Goal: Use online tool/utility: Utilize a website feature to perform a specific function

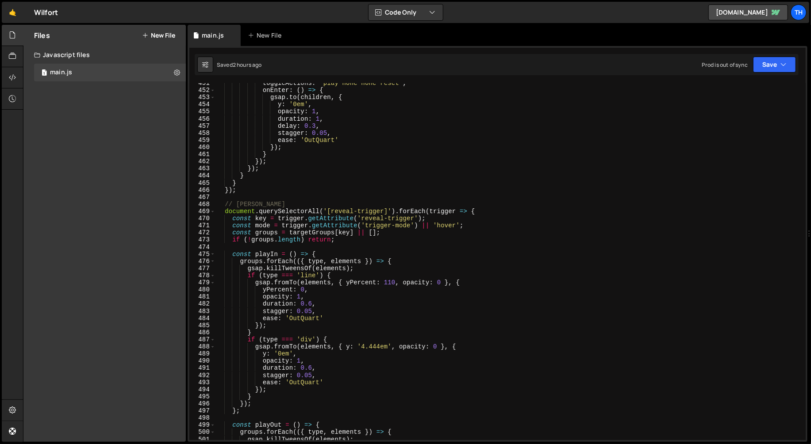
scroll to position [3211, 0]
click at [212, 210] on span at bounding box center [212, 211] width 5 height 7
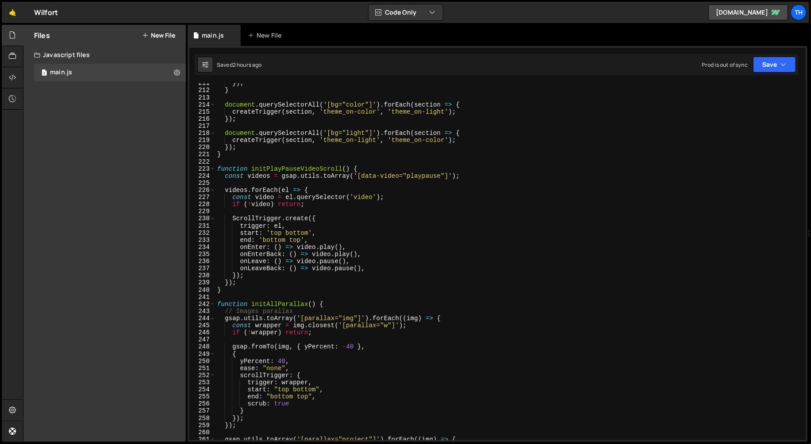
scroll to position [1500, 0]
click at [212, 169] on span at bounding box center [212, 168] width 5 height 7
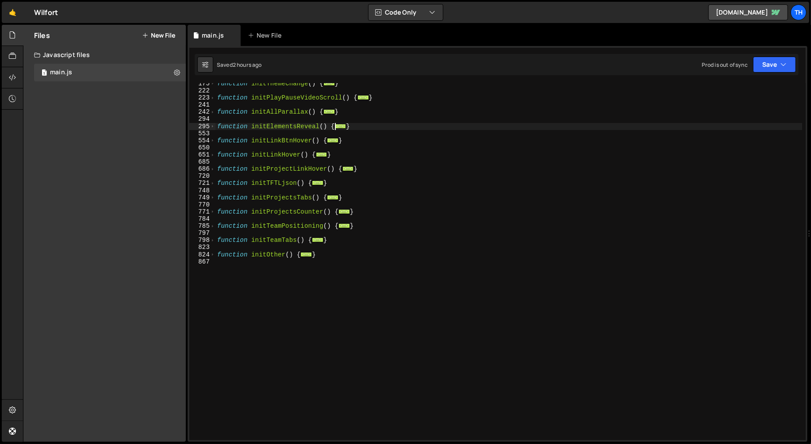
scroll to position [11, 0]
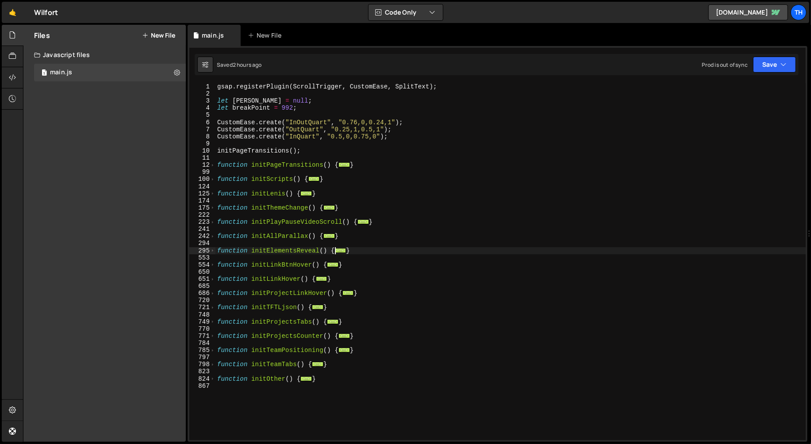
click at [232, 258] on div "gsap . registerPlugin ( ScrollTrigger , CustomEase , SplitText ) ; let [PERSON_…" at bounding box center [510, 269] width 591 height 372
click at [213, 252] on span at bounding box center [212, 250] width 5 height 7
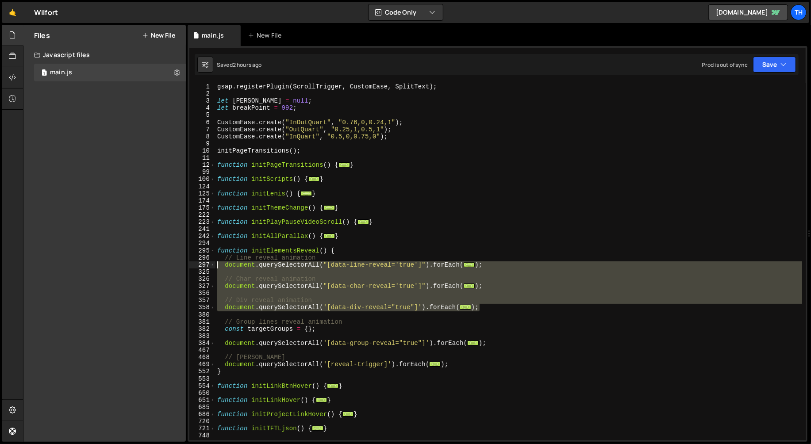
drag, startPoint x: 491, startPoint y: 309, endPoint x: 160, endPoint y: 262, distance: 334.2
click at [160, 262] on div "Files New File Javascript files 1 main.js 0 CSS files Copy share link Edit File…" at bounding box center [417, 234] width 788 height 418
type textarea "document.querySelectorAll("[data-line-reveal='true']").forEach(text => { text.i…"
click at [444, 290] on div "gsap . registerPlugin ( ScrollTrigger , CustomEase , SplitText ) ; let [PERSON_…" at bounding box center [508, 261] width 587 height 357
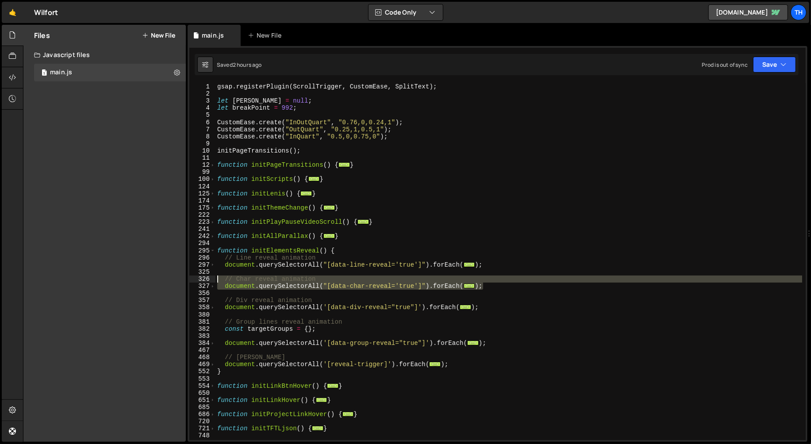
drag, startPoint x: 498, startPoint y: 285, endPoint x: 180, endPoint y: 276, distance: 318.3
click at [180, 276] on div "Files New File Javascript files 1 main.js 0 CSS files Copy share link Edit File…" at bounding box center [417, 234] width 788 height 418
type textarea "// Char reveal animation document.querySelectorAll("[data-char-reveal='true']")…"
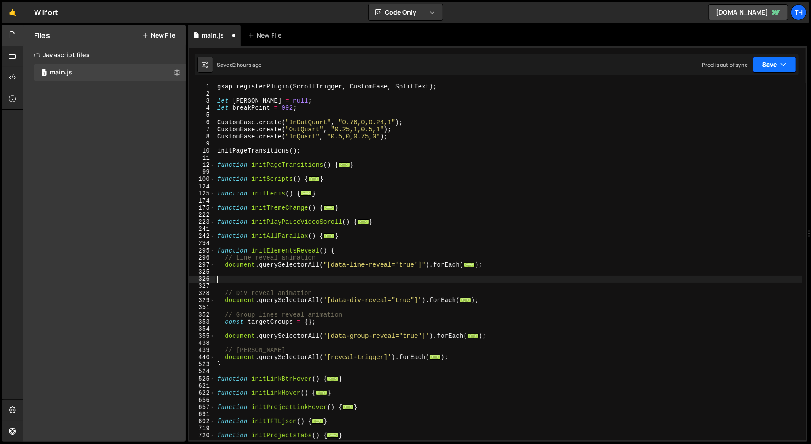
click at [787, 71] on button "Save" at bounding box center [774, 65] width 43 height 16
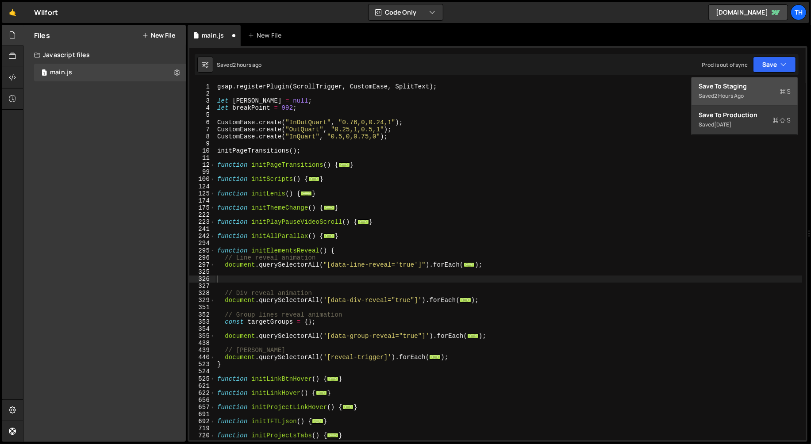
click at [774, 88] on div "Save to Staging S" at bounding box center [745, 86] width 92 height 9
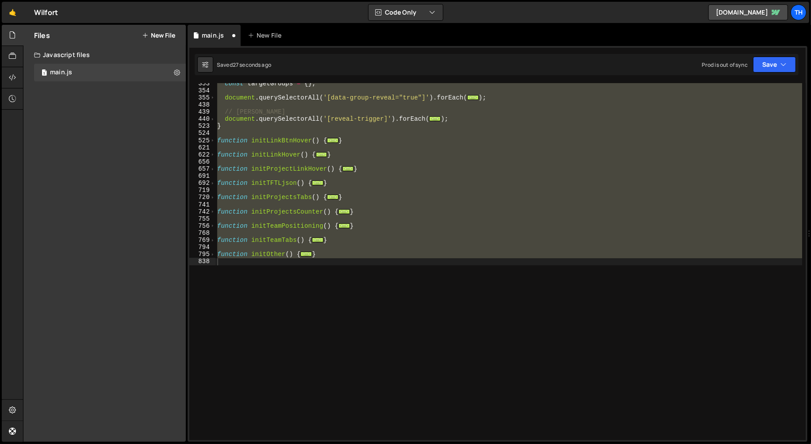
scroll to position [21, 0]
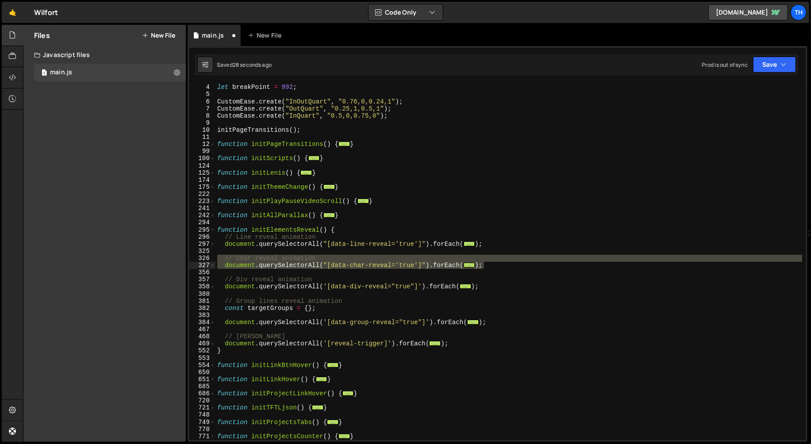
click at [278, 234] on div "let [PERSON_NAME] = null ; let breakPoint = 992 ; CustomEase . create ( "InOutQ…" at bounding box center [508, 263] width 587 height 372
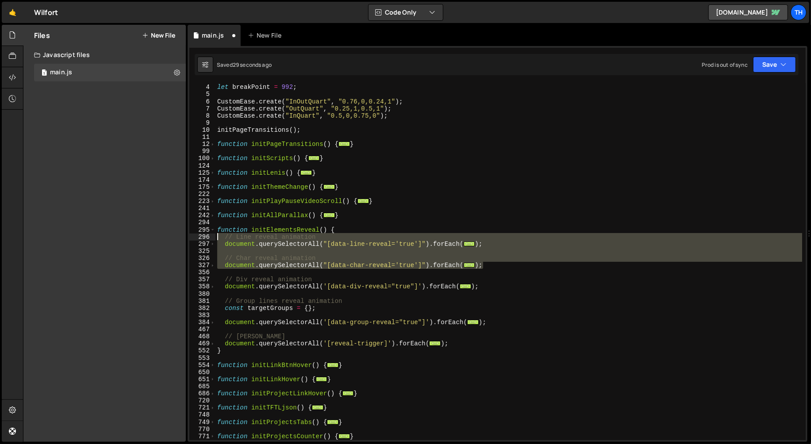
drag, startPoint x: 500, startPoint y: 267, endPoint x: 215, endPoint y: 239, distance: 285.5
click at [215, 239] on div "let [PERSON_NAME] = null ; let breakPoint = 992 ; CustomEase . create ( "InOutQ…" at bounding box center [508, 263] width 587 height 372
type textarea "// Line reveal animation document.querySelectorAll("[data-line-reveal='true']")…"
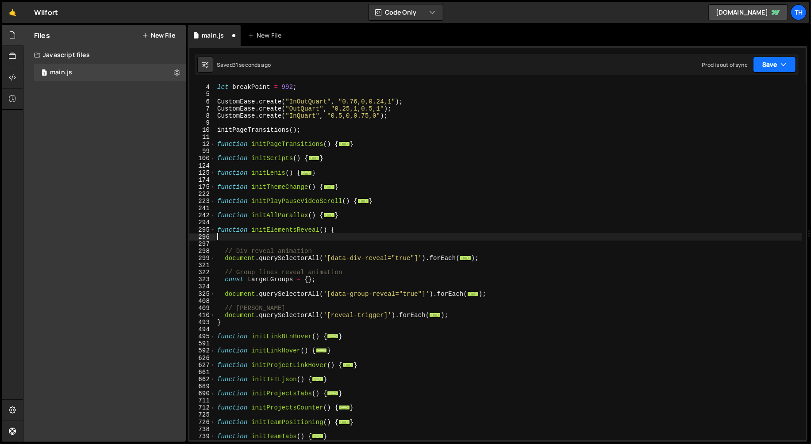
click at [784, 67] on icon "button" at bounding box center [783, 64] width 6 height 9
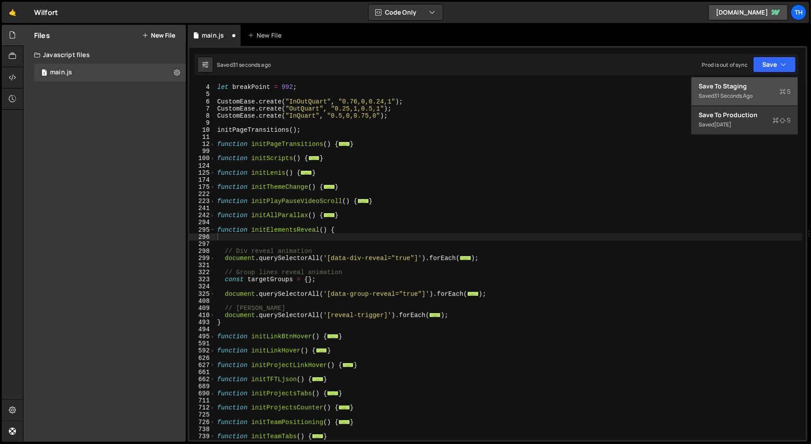
click at [756, 88] on div "Save to Staging S" at bounding box center [745, 86] width 92 height 9
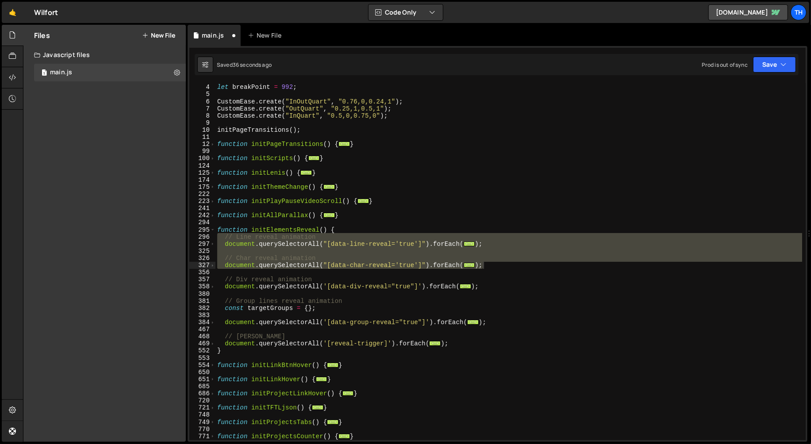
click at [300, 213] on div "let [PERSON_NAME] = null ; let breakPoint = 992 ; CustomEase . create ( "InOutQ…" at bounding box center [508, 263] width 587 height 372
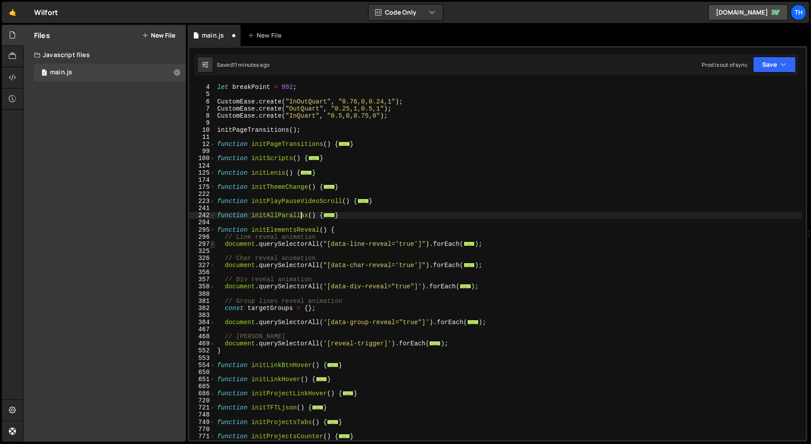
click at [212, 243] on span at bounding box center [212, 244] width 5 height 7
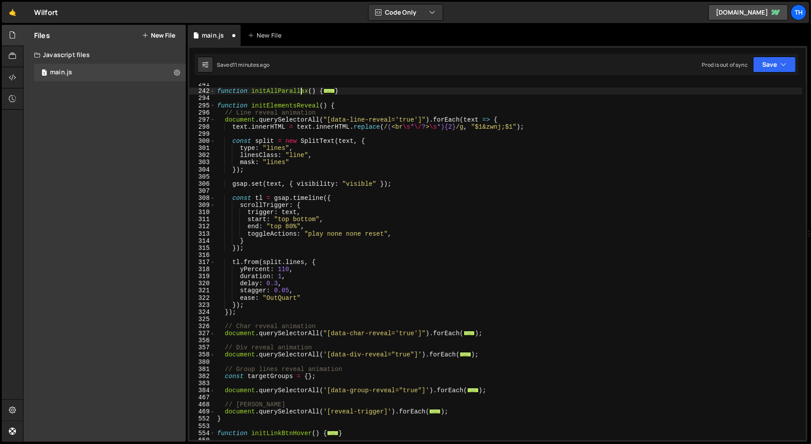
scroll to position [145, 0]
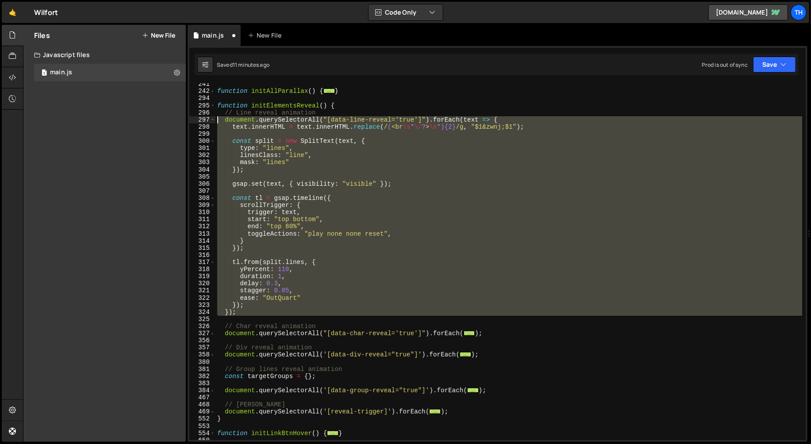
drag, startPoint x: 253, startPoint y: 316, endPoint x: 135, endPoint y: 120, distance: 228.8
click at [135, 120] on div "Files New File Javascript files 1 main.js 0 CSS files Copy share link Edit File…" at bounding box center [417, 234] width 788 height 418
click at [371, 234] on div "function initAllParallax ( ) { ... } function initElementsReveal ( ) { // Line …" at bounding box center [508, 261] width 587 height 357
click at [371, 234] on div "function initAllParallax ( ) { ... } function initElementsReveal ( ) { // Line …" at bounding box center [508, 267] width 587 height 372
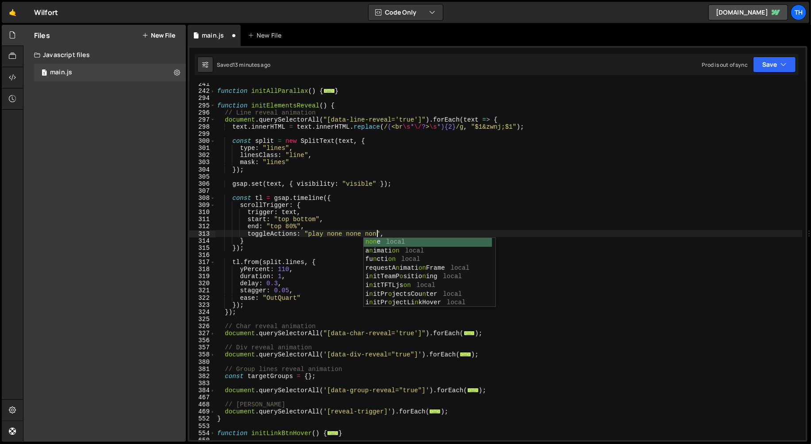
scroll to position [0, 12]
click at [297, 251] on div "function initAllParallax ( ) { ... } function initElementsReveal ( ) { // Line …" at bounding box center [508, 267] width 587 height 372
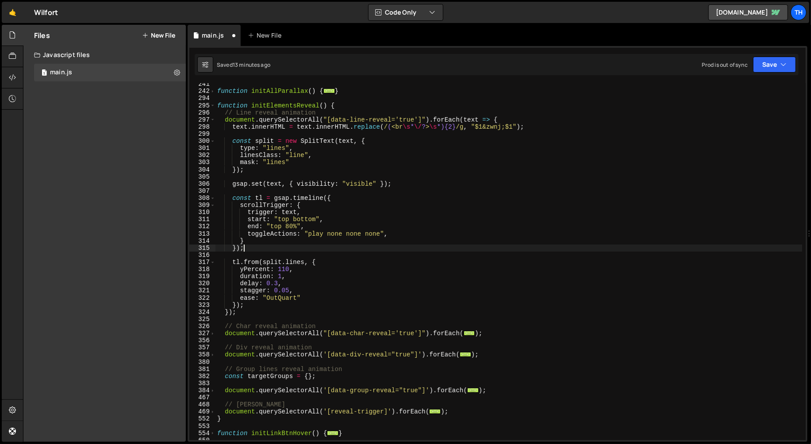
scroll to position [0, 1]
click at [757, 74] on div "Saved 13 minutes ago Prod is out of sync Upgrade to Edit Save Save to Staging S…" at bounding box center [497, 64] width 604 height 21
click at [761, 70] on button "Save" at bounding box center [774, 65] width 43 height 16
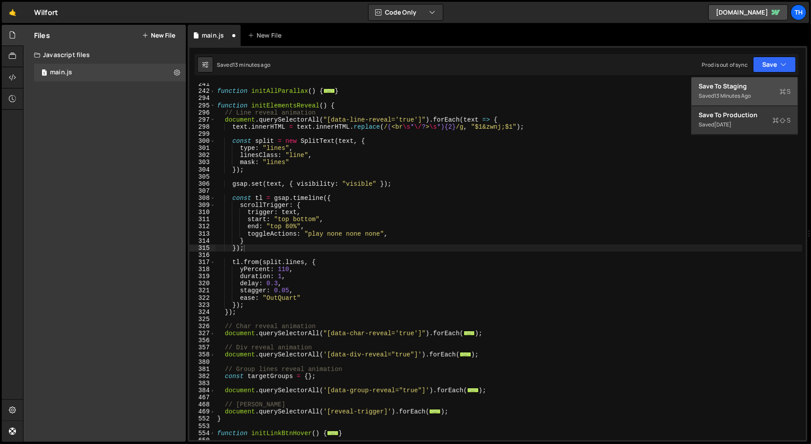
click at [753, 88] on div "Save to Staging S" at bounding box center [745, 86] width 92 height 9
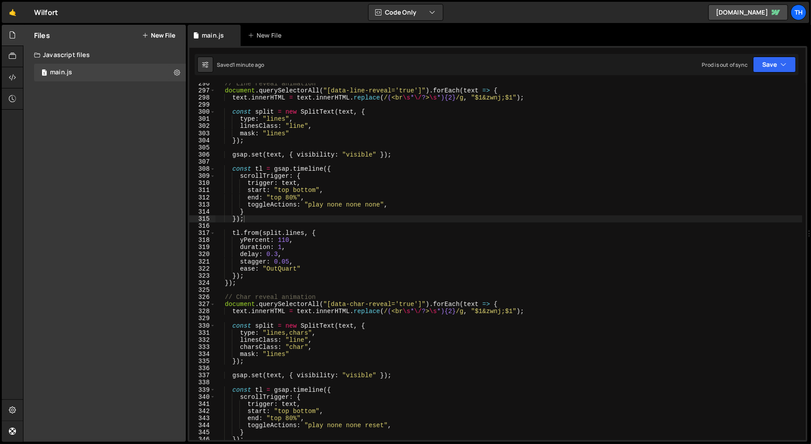
scroll to position [2041, 0]
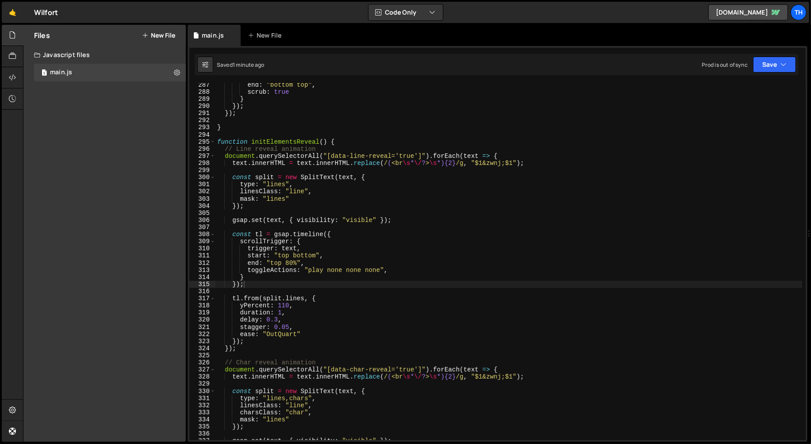
type textarea "toggleActions: "play none none none","
click at [269, 268] on div "end : "bottom top" , scrub : true } }) ; }) ; } function initElementsReveal ( )…" at bounding box center [508, 267] width 587 height 372
click at [404, 271] on div "end : "bottom top" , scrub : true } }) ; }) ; } function initElementsReveal ( )…" at bounding box center [508, 267] width 587 height 372
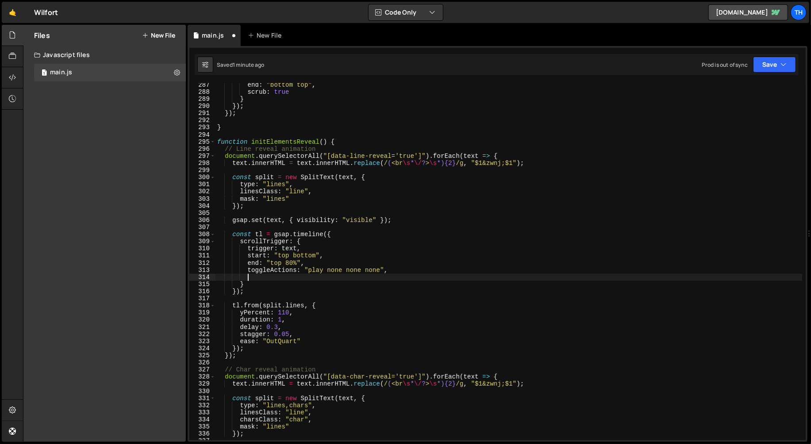
paste textarea "once: true"
click at [377, 270] on div "end : "bottom top" , scrub : true } }) ; }) ; } function initElementsReveal ( )…" at bounding box center [508, 267] width 587 height 372
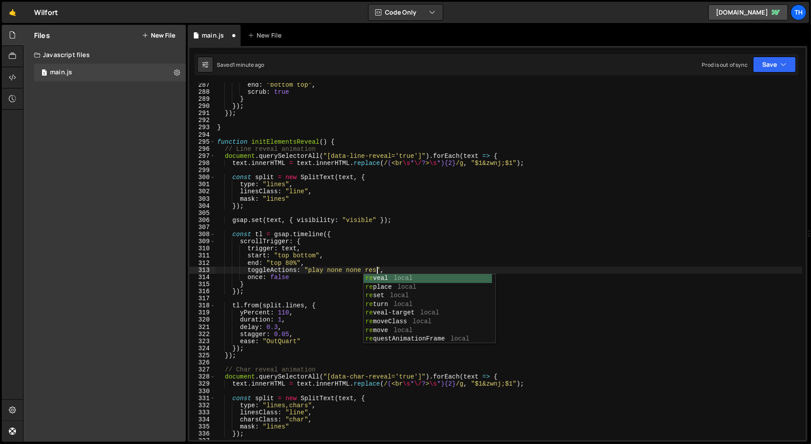
scroll to position [0, 12]
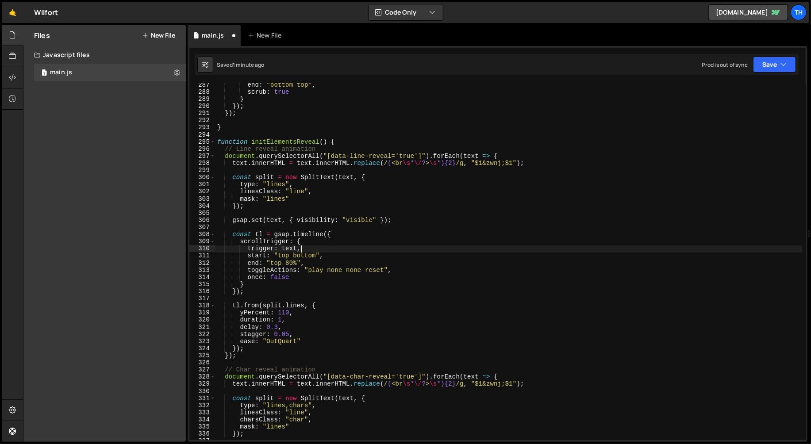
click at [389, 246] on div "end : "bottom top" , scrub : true } }) ; }) ; } function initElementsReveal ( )…" at bounding box center [508, 267] width 587 height 372
click at [765, 60] on button "Save" at bounding box center [774, 65] width 43 height 16
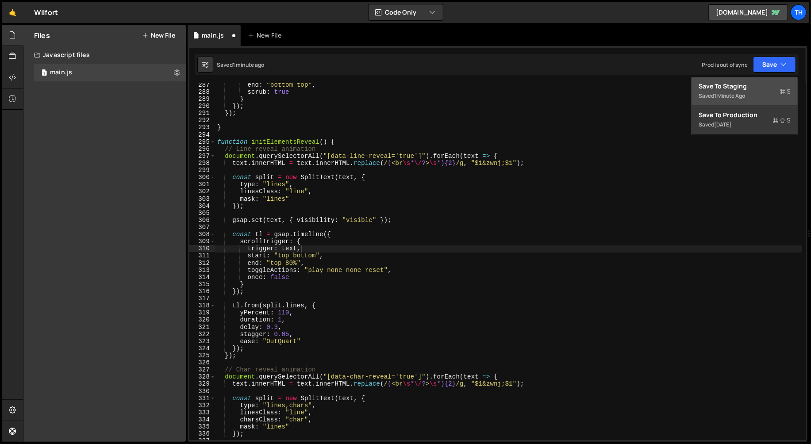
click at [743, 87] on div "Save to Staging S" at bounding box center [745, 86] width 92 height 9
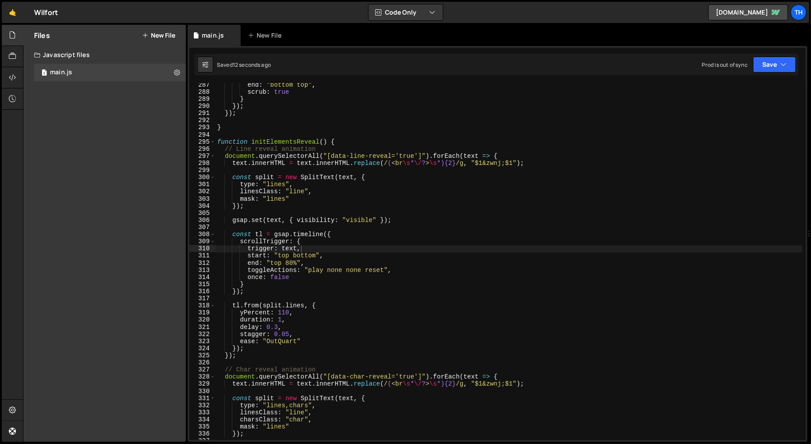
click at [260, 242] on div "end : "bottom top" , scrub : true } }) ; }) ; } function initElementsReveal ( )…" at bounding box center [508, 267] width 587 height 372
click at [281, 273] on div "end : "bottom top" , scrub : true } }) ; }) ; } function initElementsReveal ( )…" at bounding box center [508, 267] width 587 height 372
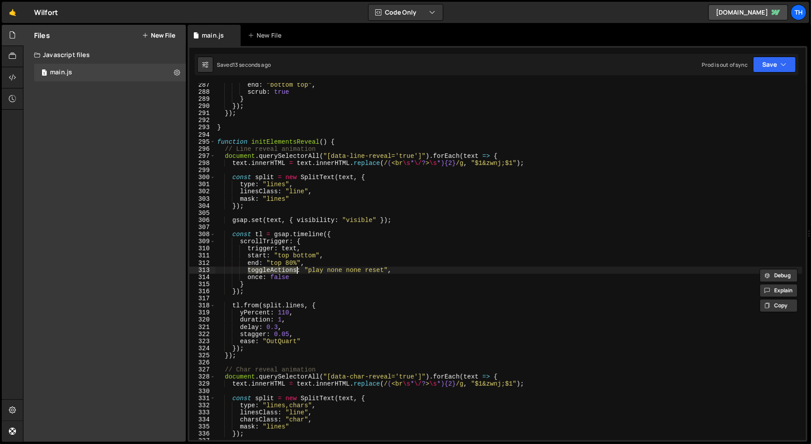
click at [283, 274] on div "end : "bottom top" , scrub : true } }) ; }) ; } function initElementsReveal ( )…" at bounding box center [508, 267] width 587 height 372
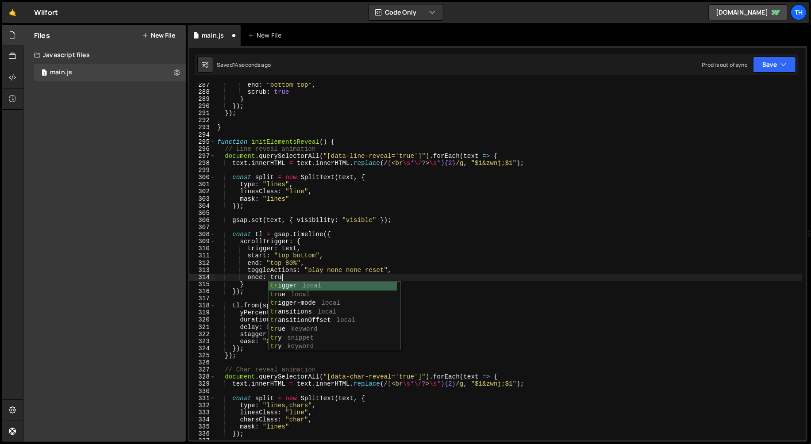
scroll to position [0, 4]
click at [379, 268] on div "end : "bottom top" , scrub : true } }) ; }) ; } function initElementsReveal ( )…" at bounding box center [508, 267] width 587 height 372
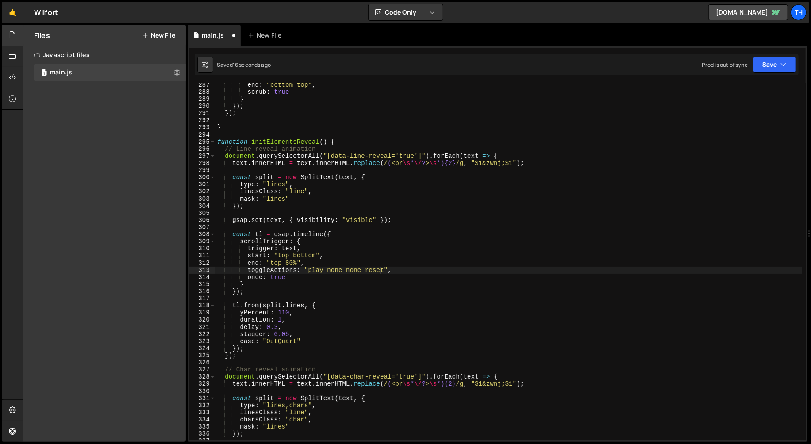
click at [379, 268] on div "end : "bottom top" , scrub : true } }) ; }) ; } function initElementsReveal ( )…" at bounding box center [508, 267] width 587 height 372
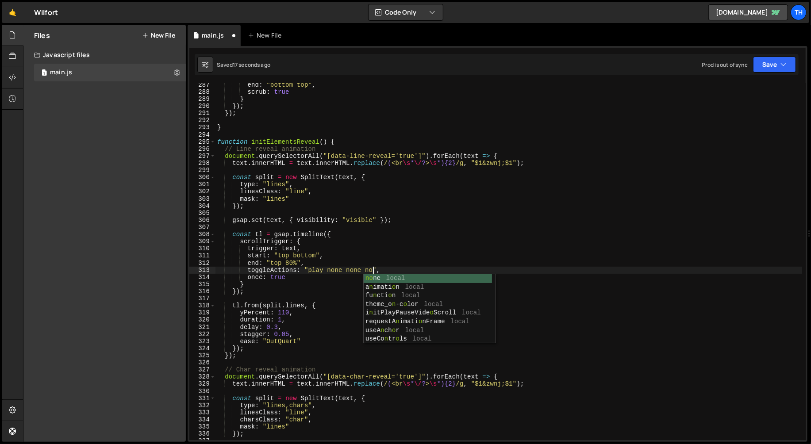
scroll to position [0, 12]
click at [340, 276] on div "end : "bottom top" , scrub : true } }) ; }) ; } function initElementsReveal ( )…" at bounding box center [508, 267] width 587 height 372
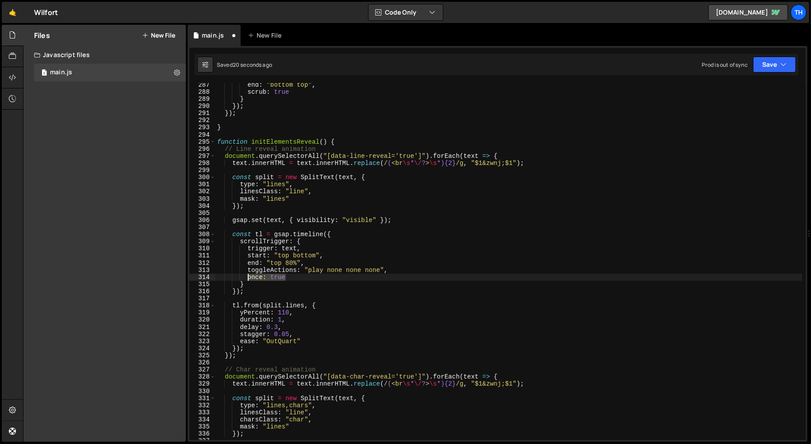
drag, startPoint x: 337, startPoint y: 276, endPoint x: 248, endPoint y: 278, distance: 89.0
click at [248, 278] on div "end : "bottom top" , scrub : true } }) ; }) ; } function initElementsReveal ( )…" at bounding box center [508, 267] width 587 height 372
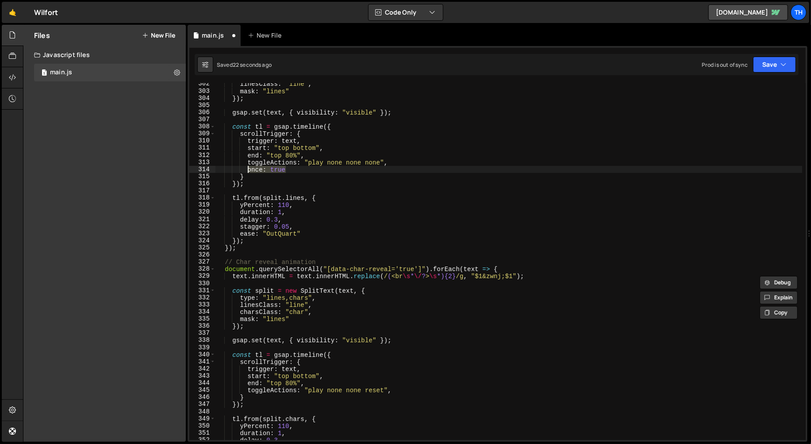
scroll to position [2220, 0]
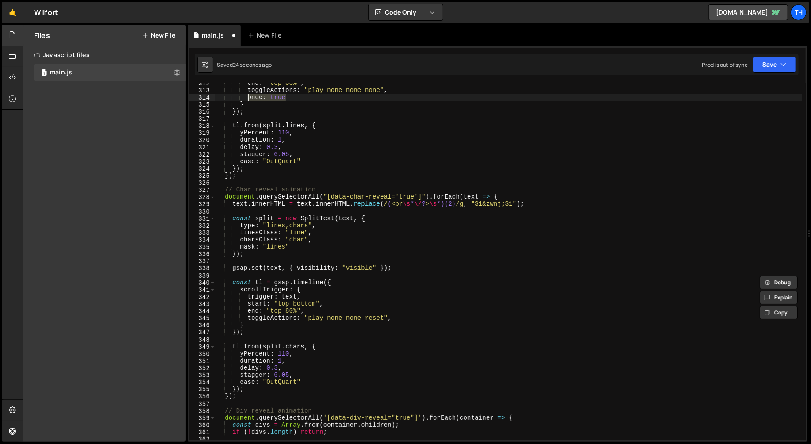
click at [405, 318] on div "end : "top 80%" , toggleActions : "play none none none" , once : true } }) ; tl…" at bounding box center [508, 266] width 587 height 372
type textarea "toggleActions: "play none none reset","
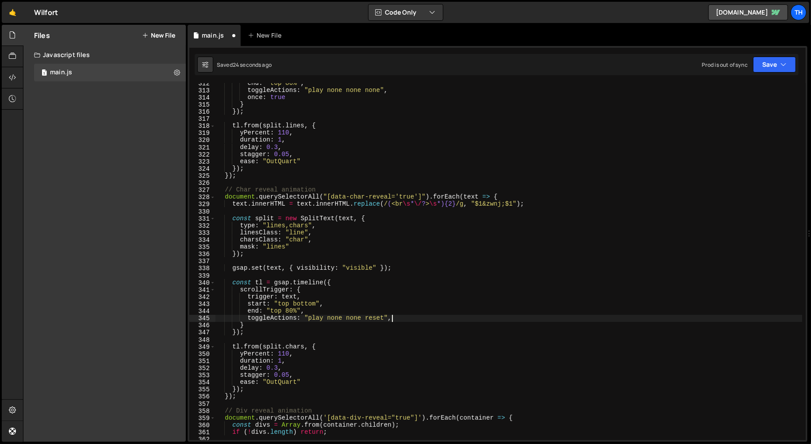
scroll to position [0, 1]
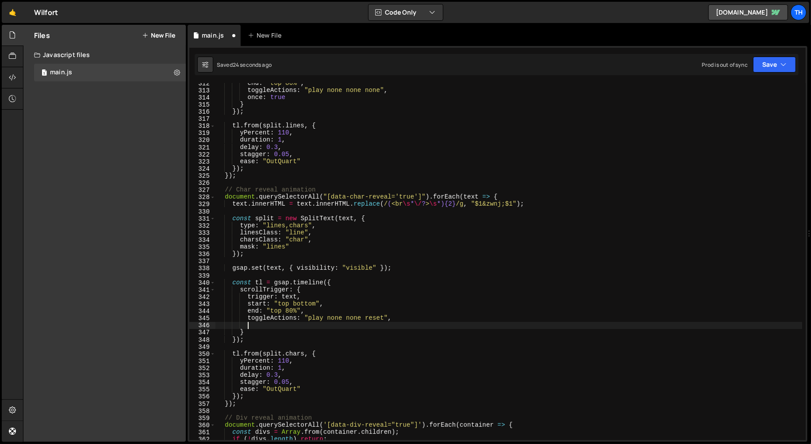
paste textarea "once: true"
click at [374, 317] on div "end : "top 80%" , toggleActions : "play none none none" , once : true } }) ; tl…" at bounding box center [508, 266] width 587 height 372
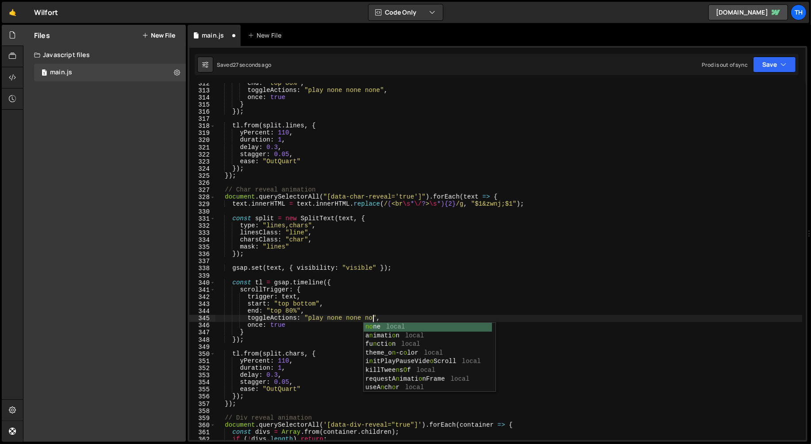
scroll to position [0, 12]
click at [399, 199] on div "end : "top 80%" , toggleActions : "play none none none" , once : true } }) ; tl…" at bounding box center [508, 266] width 587 height 372
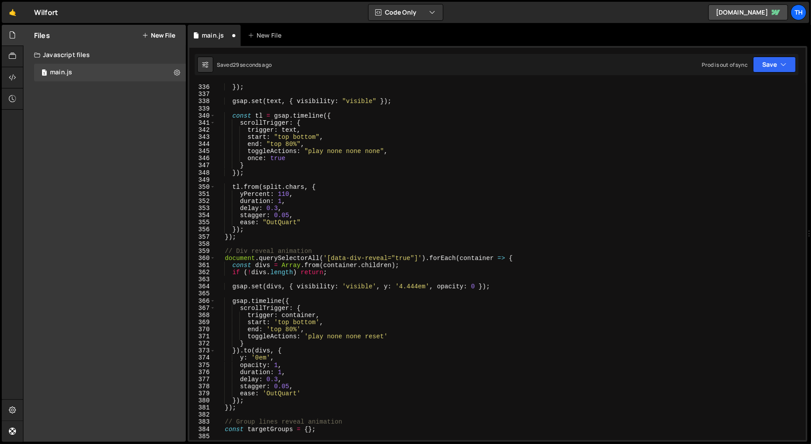
scroll to position [2418, 0]
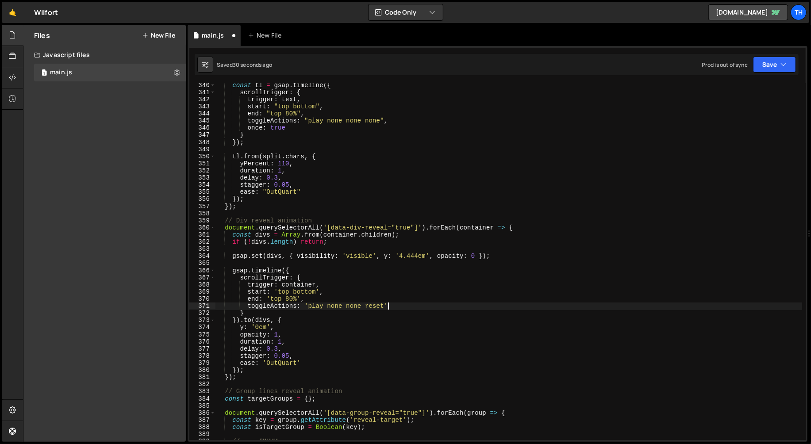
click at [391, 307] on div "const tl = gsap . timeline ({ scrollTrigger : { trigger : text , start : "top b…" at bounding box center [508, 268] width 587 height 372
type textarea "toggleActions: 'play none none reset'"
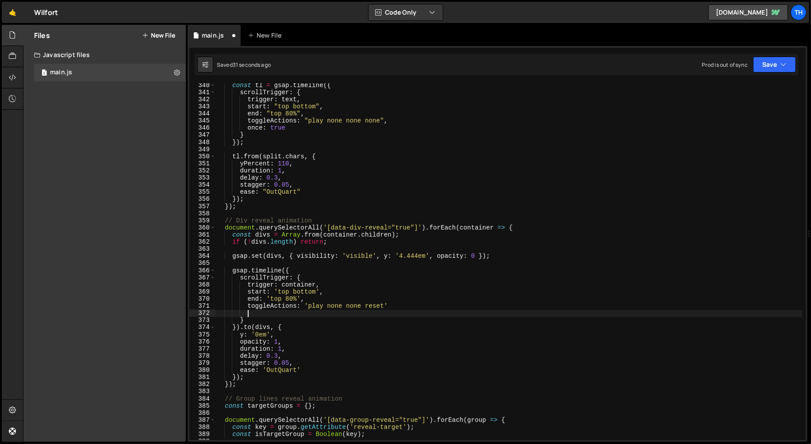
paste textarea "once: true"
click at [375, 307] on div "const tl = gsap . timeline ({ scrollTrigger : { trigger : text , start : "top b…" at bounding box center [508, 268] width 587 height 372
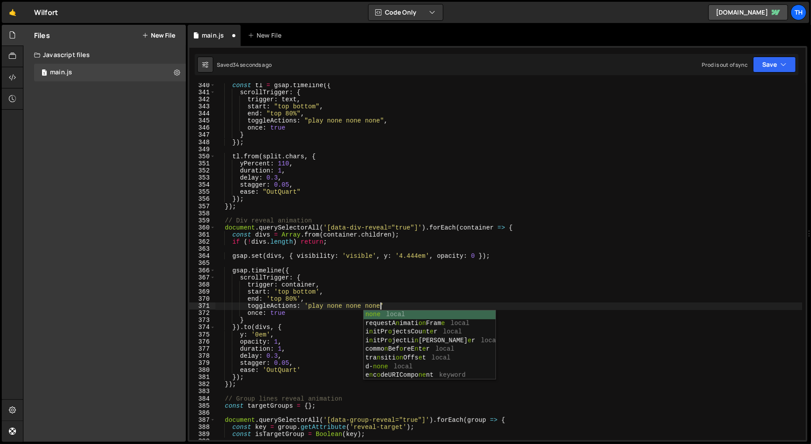
click at [508, 295] on div "const tl = gsap . timeline ({ scrollTrigger : { trigger : text , start : "top b…" at bounding box center [508, 268] width 587 height 372
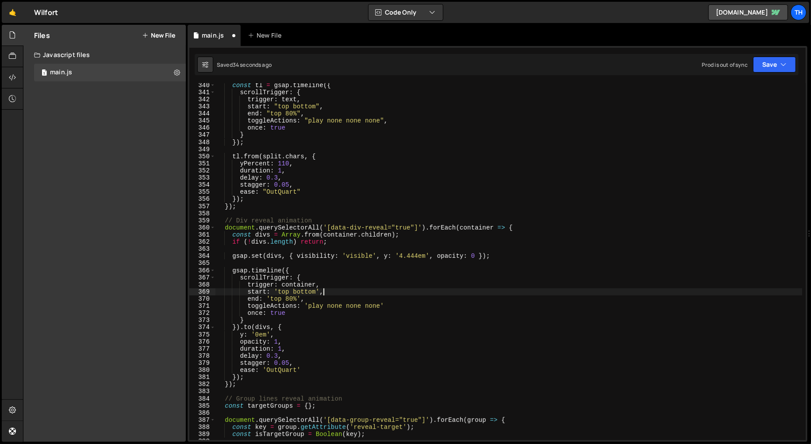
scroll to position [0, 7]
click at [781, 51] on div "start: 'top bottom', 340 341 342 343 344 345 346 347 348 349 350 351 352 353 35…" at bounding box center [498, 244] width 620 height 396
click at [776, 60] on button "Save" at bounding box center [774, 65] width 43 height 16
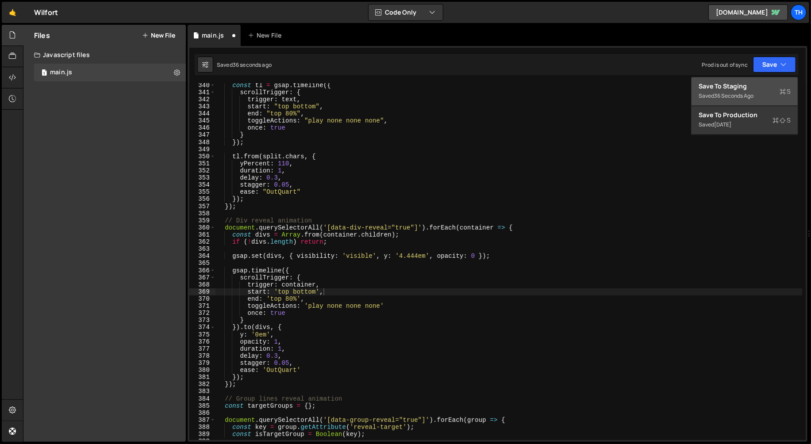
click at [761, 91] on div "Saved 36 seconds ago" at bounding box center [745, 96] width 92 height 11
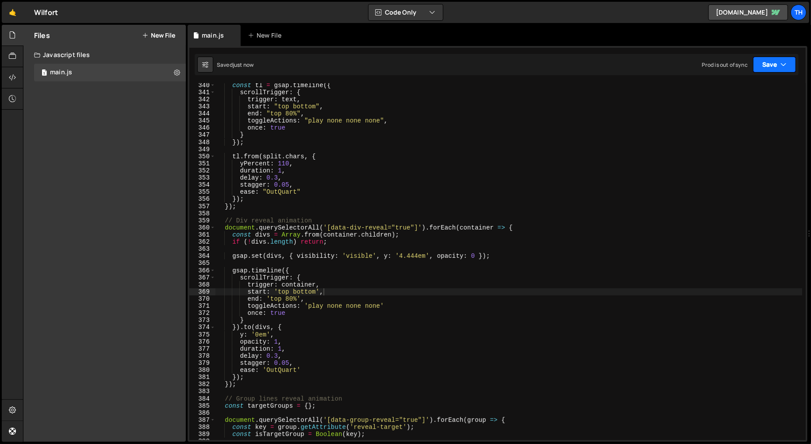
click at [790, 66] on button "Save" at bounding box center [774, 65] width 43 height 16
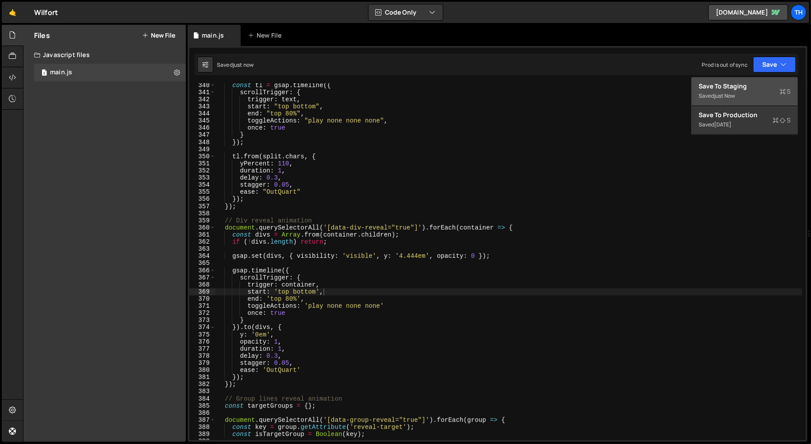
click at [772, 91] on div "Saved just now" at bounding box center [745, 96] width 92 height 11
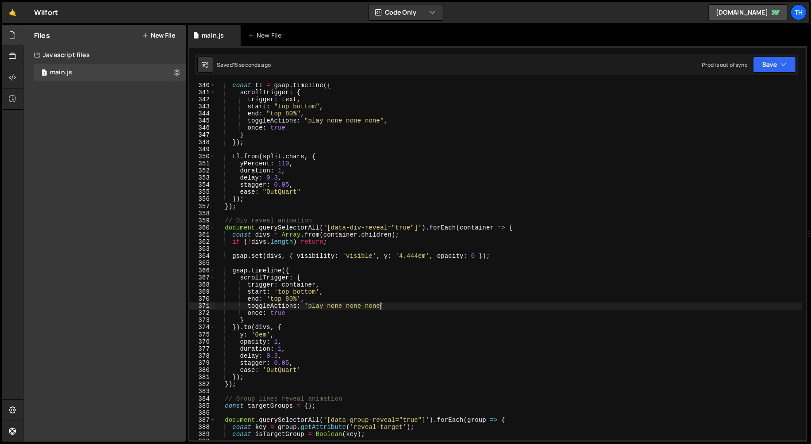
click at [382, 306] on div "const tl = gsap . timeline ({ scrollTrigger : { trigger : text , start : "top b…" at bounding box center [508, 268] width 587 height 372
click at [411, 307] on div "const tl = gsap . timeline ({ scrollTrigger : { trigger : text , start : "top b…" at bounding box center [508, 268] width 587 height 372
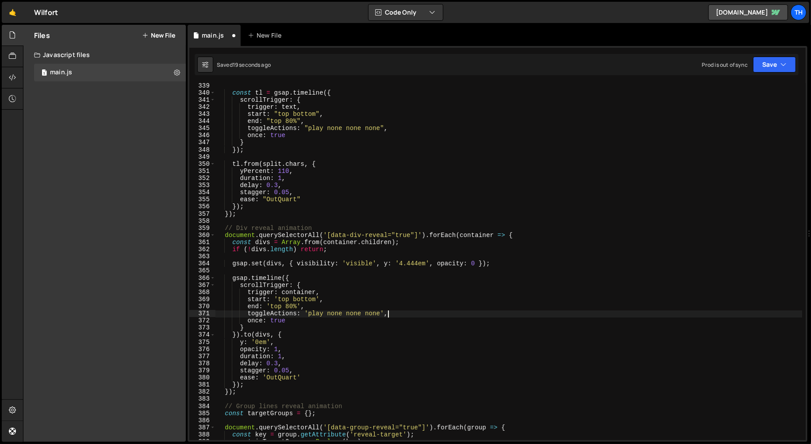
click at [784, 73] on div "Saved 19 seconds ago Prod is out of sync Upgrade to Edit Save Save to Staging S…" at bounding box center [497, 64] width 604 height 21
click at [780, 65] on icon "button" at bounding box center [783, 64] width 6 height 9
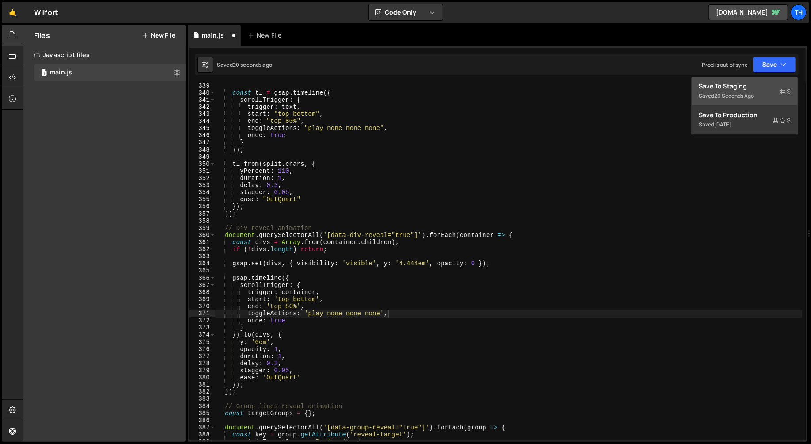
click at [762, 83] on div "Save to Staging S" at bounding box center [745, 86] width 92 height 9
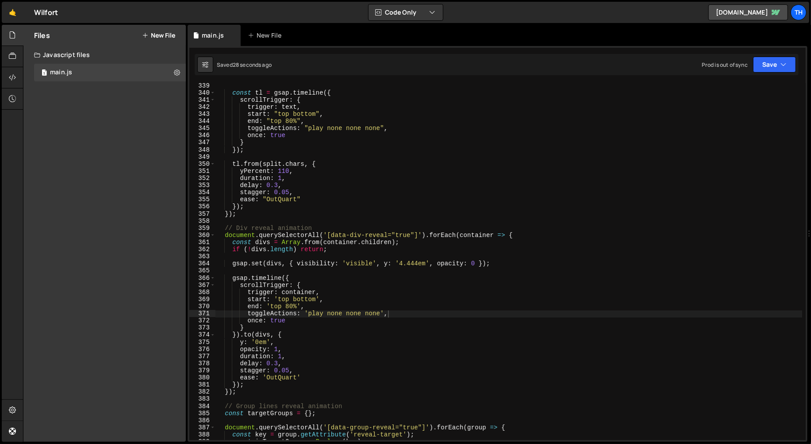
scroll to position [2406, 0]
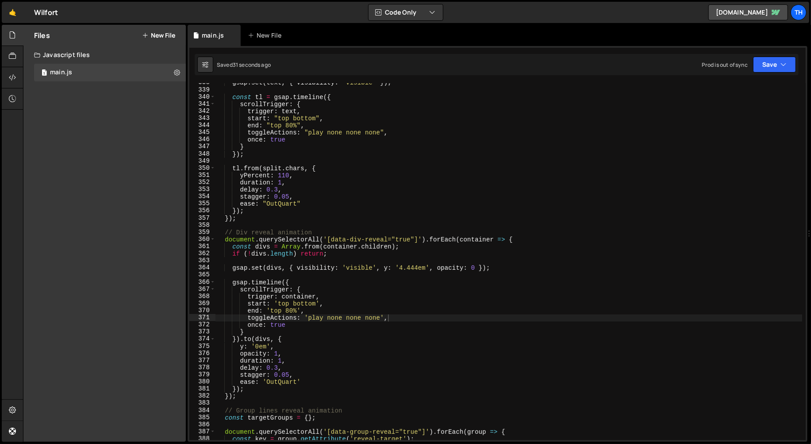
click at [248, 324] on div "gsap . set ( text , { visibility : "visible" }) ; const tl = gsap . timeline ({…" at bounding box center [508, 265] width 587 height 372
click at [246, 139] on div "gsap . set ( text , { visibility : "visible" }) ; const tl = gsap . timeline ({…" at bounding box center [508, 265] width 587 height 372
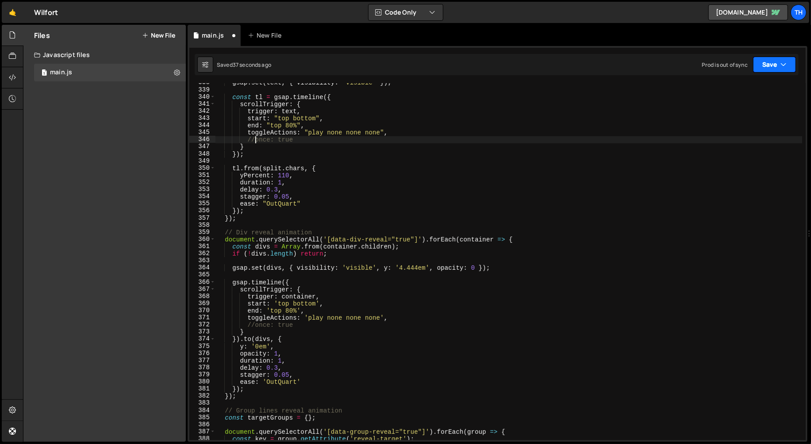
click at [781, 60] on icon "button" at bounding box center [783, 64] width 6 height 9
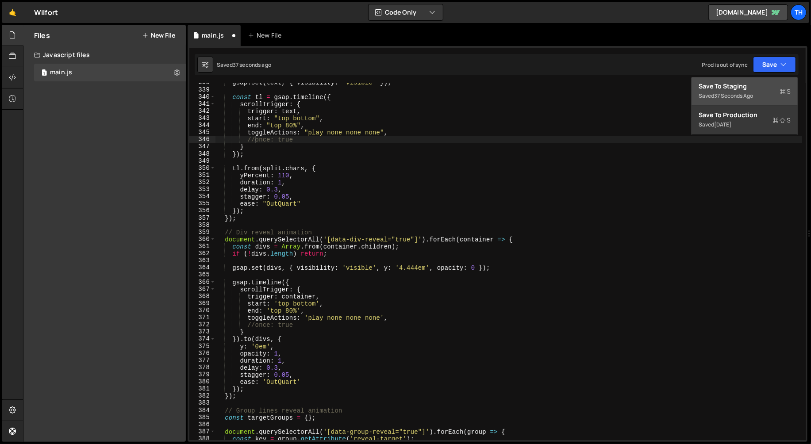
click at [772, 77] on button "Save to Staging S Saved 37 seconds ago" at bounding box center [745, 91] width 106 height 29
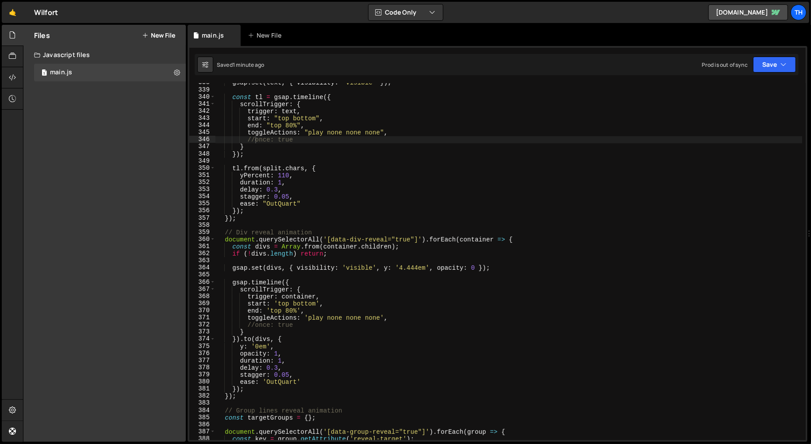
click at [241, 131] on div "gsap . set ( text , { visibility : "visible" }) ; const tl = gsap . timeline ({…" at bounding box center [508, 265] width 587 height 372
click at [256, 141] on div "gsap . set ( text , { visibility : "visible" }) ; const tl = gsap . timeline ({…" at bounding box center [508, 265] width 587 height 372
click at [254, 326] on div "gsap . set ( text , { visibility : "visible" }) ; const tl = gsap . timeline ({…" at bounding box center [508, 265] width 587 height 372
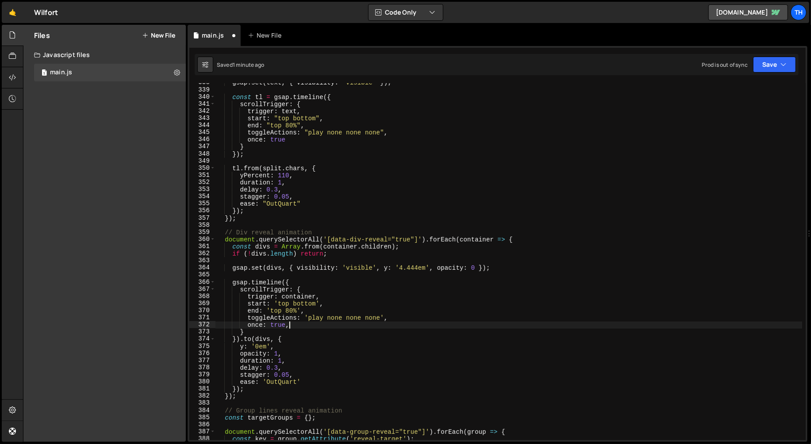
scroll to position [0, 4]
click at [788, 69] on button "Save" at bounding box center [774, 65] width 43 height 16
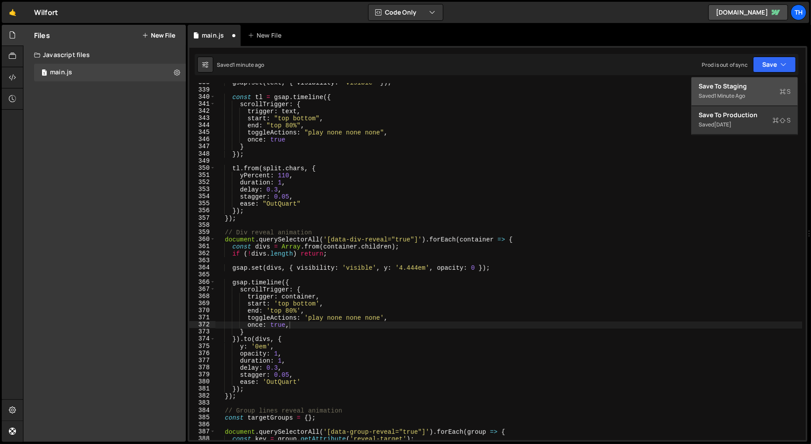
click at [777, 85] on div "Save to Staging S" at bounding box center [745, 86] width 92 height 9
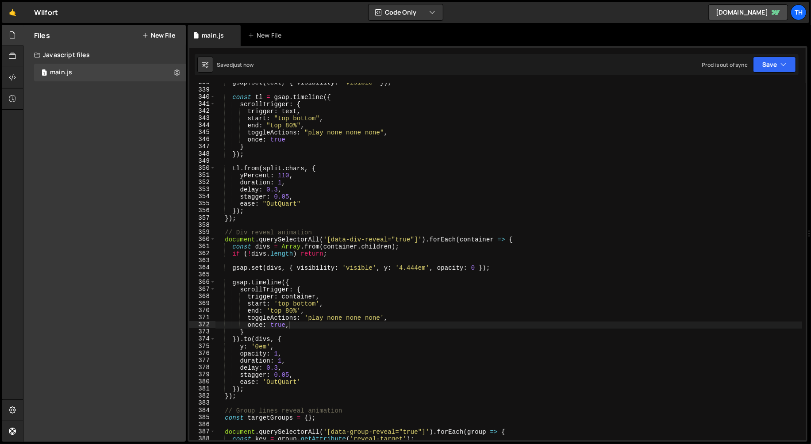
click at [304, 328] on div "gsap . set ( text , { visibility : "visible" }) ; const tl = gsap . timeline ({…" at bounding box center [508, 265] width 587 height 372
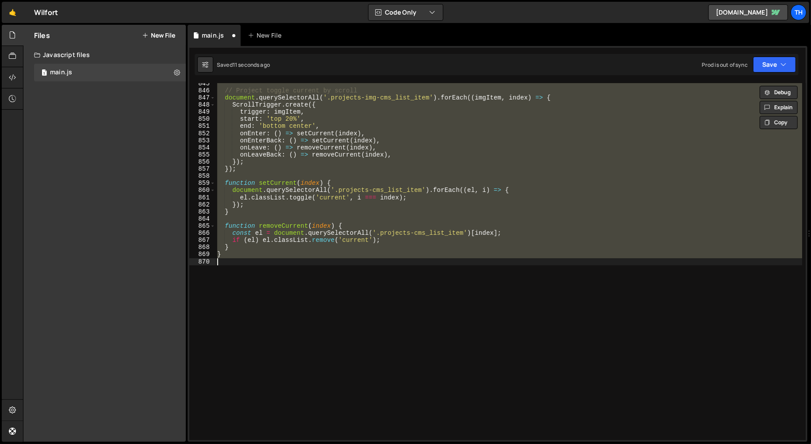
scroll to position [6019, 0]
type textarea "once: true"
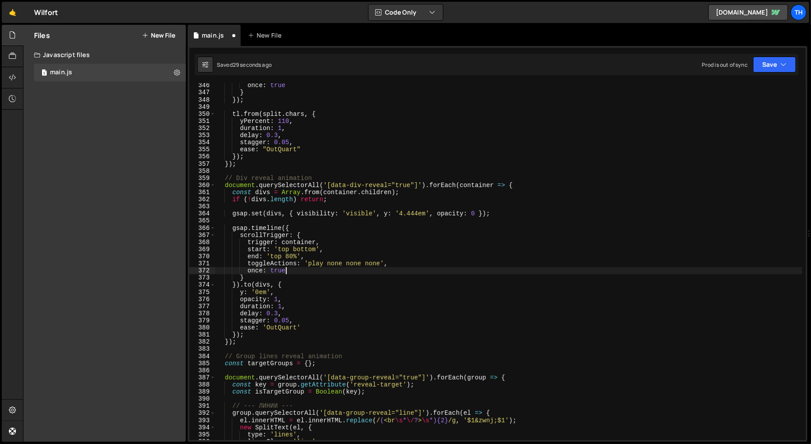
scroll to position [2432, 0]
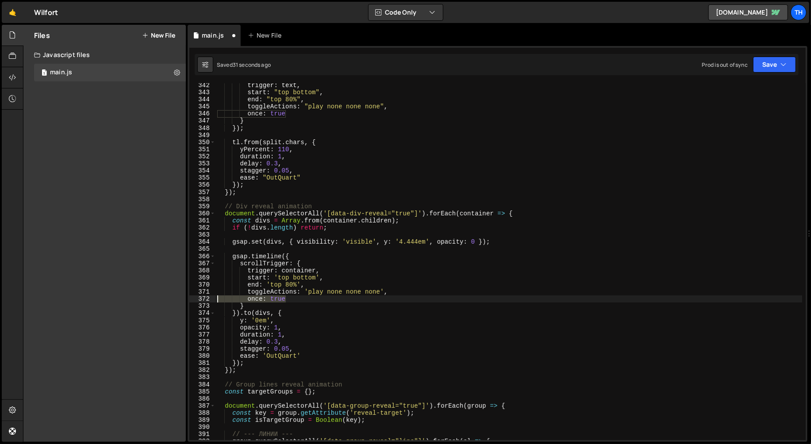
drag, startPoint x: 294, startPoint y: 300, endPoint x: 218, endPoint y: 300, distance: 76.5
click at [218, 300] on div "trigger : text , start : "top bottom" , end : "top 80%" , toggleActions : "play…" at bounding box center [508, 268] width 587 height 372
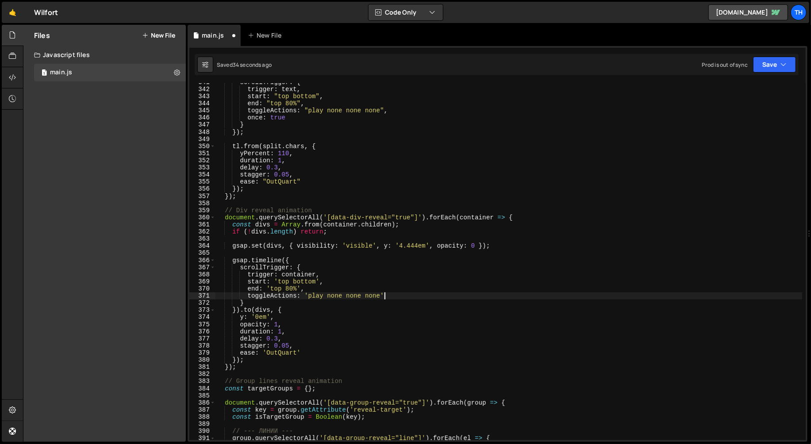
scroll to position [2380, 0]
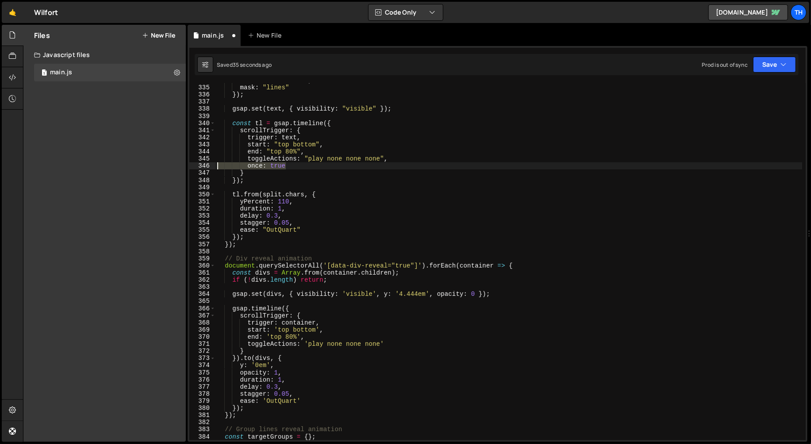
drag, startPoint x: 269, startPoint y: 168, endPoint x: 204, endPoint y: 167, distance: 65.1
click at [204, 167] on div "toggleActions: 'play none none none' 334 335 336 337 338 339 340 341 342 343 34…" at bounding box center [497, 261] width 616 height 357
type textarea "once: true"
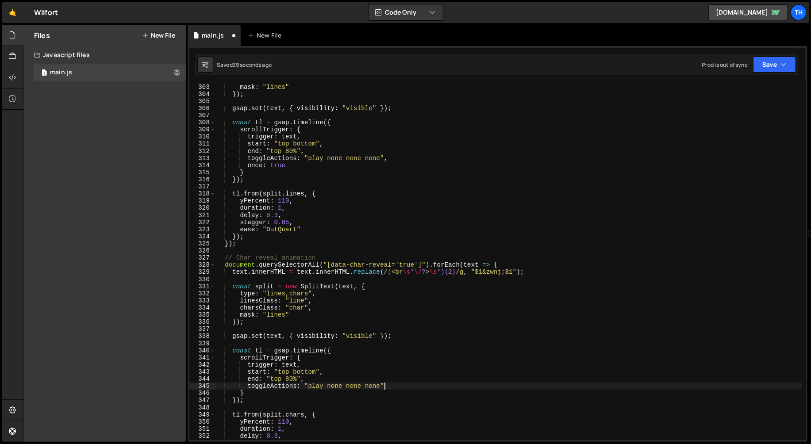
scroll to position [2152, 0]
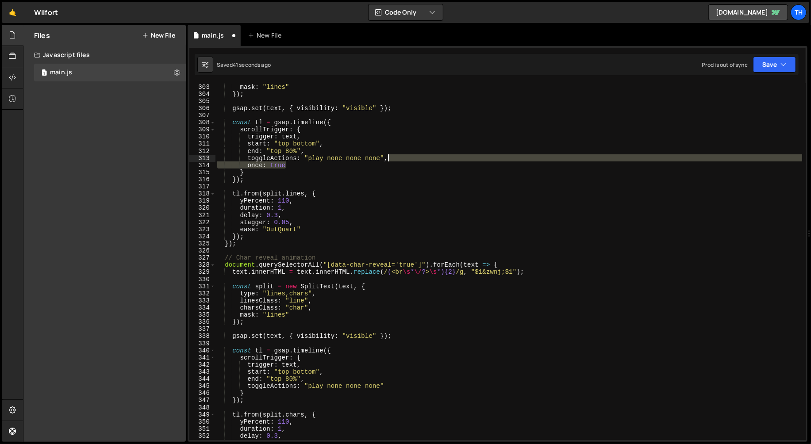
drag, startPoint x: 300, startPoint y: 167, endPoint x: 386, endPoint y: 156, distance: 86.6
click at [386, 156] on div "linesClass : "line" , mask : "lines" }) ; gsap . set ( text , { visibility : "v…" at bounding box center [508, 262] width 587 height 372
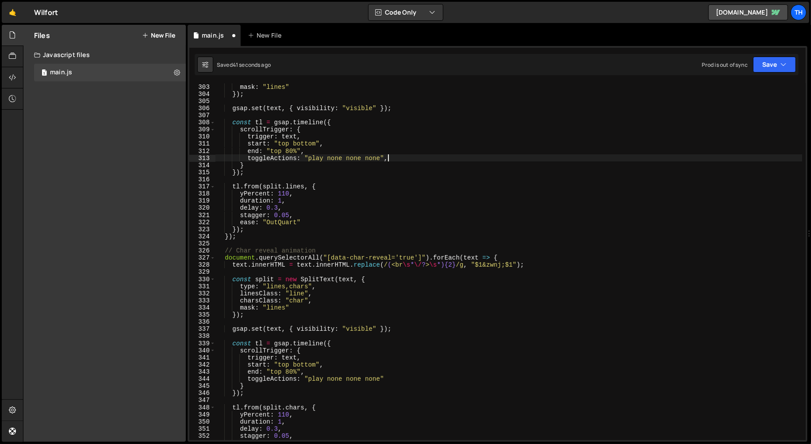
type textarea "toggleActions: "play none none none""
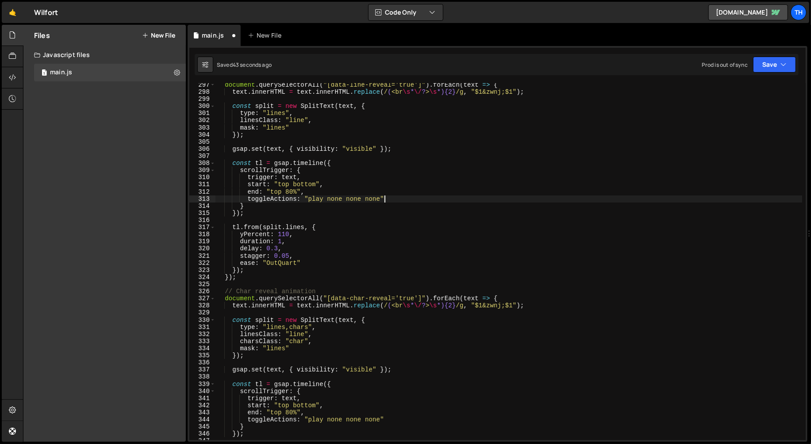
scroll to position [2102, 0]
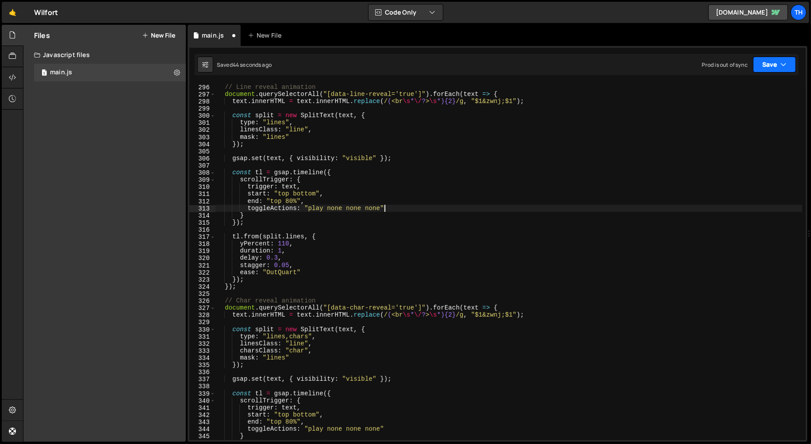
click at [776, 65] on button "Save" at bounding box center [774, 65] width 43 height 16
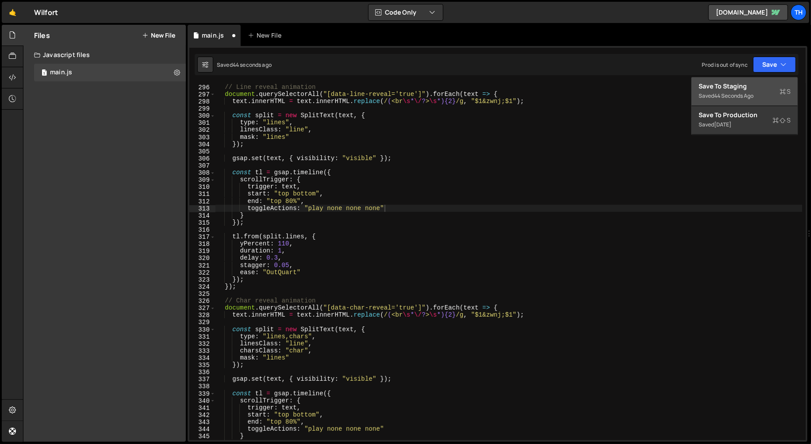
click at [761, 85] on div "Save to Staging S" at bounding box center [745, 86] width 92 height 9
